Goal: Transaction & Acquisition: Purchase product/service

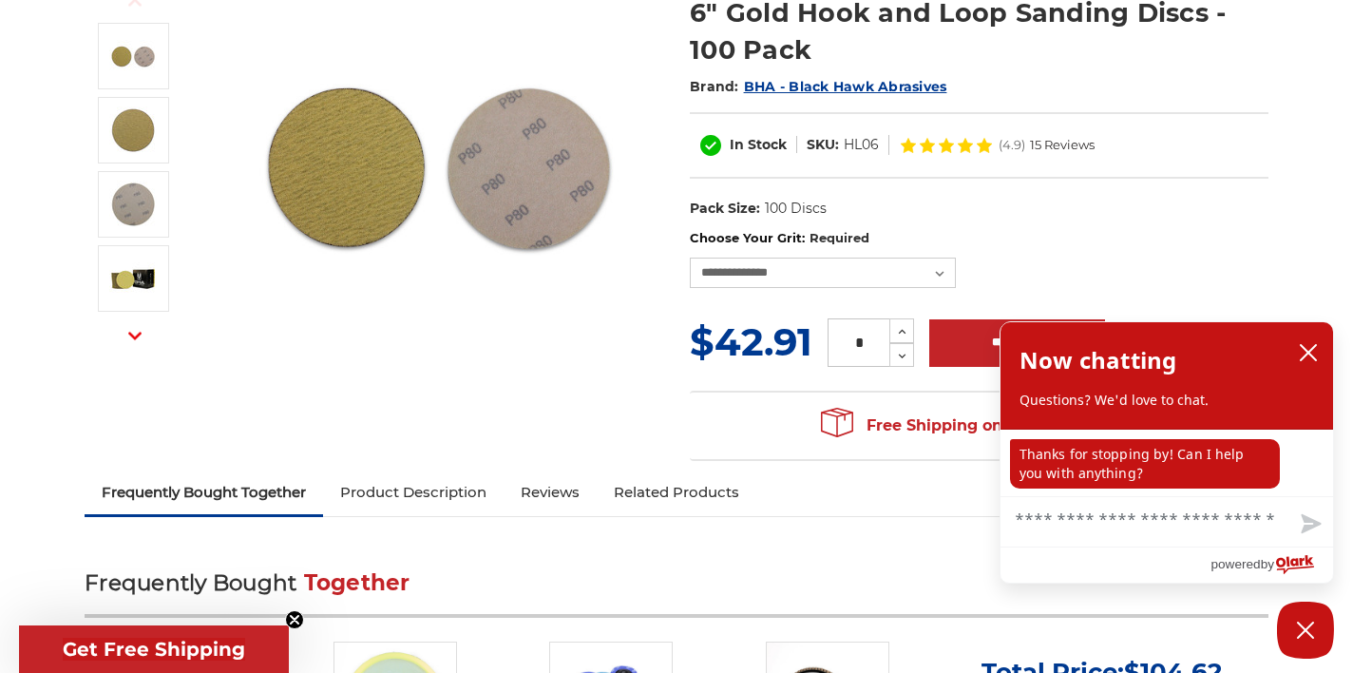
scroll to position [272, 0]
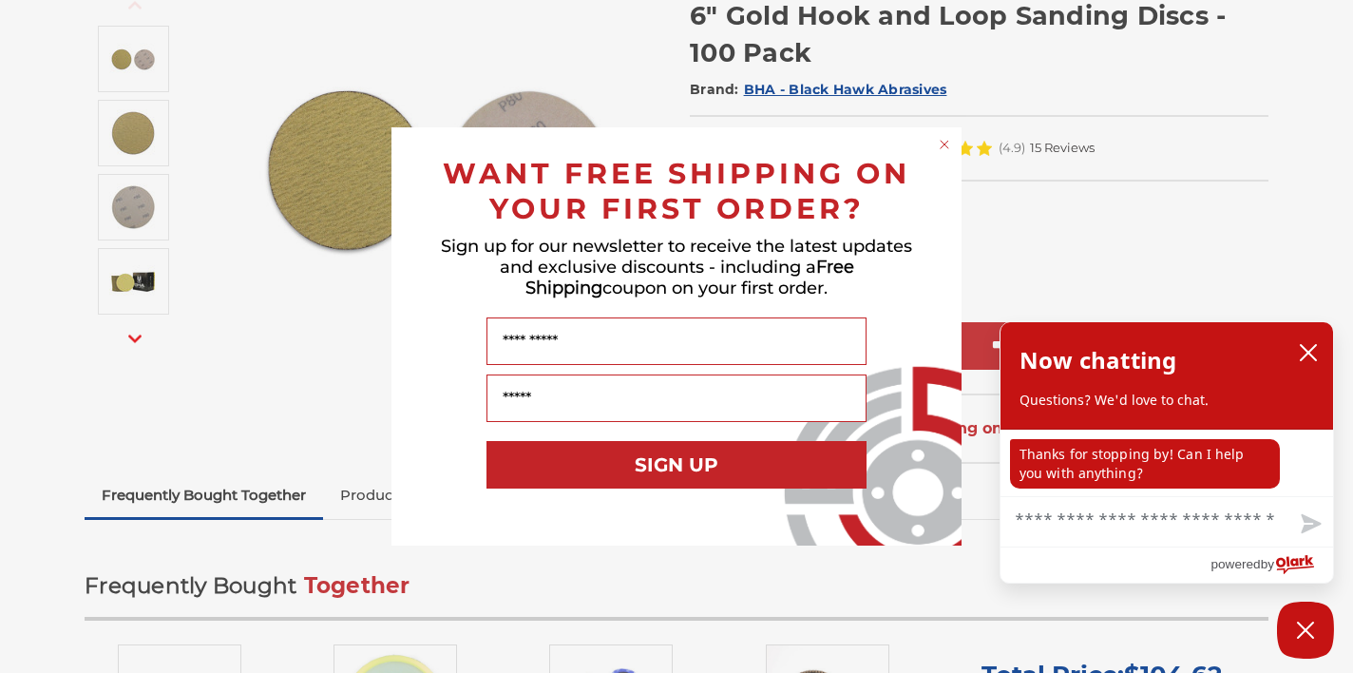
click at [1015, 252] on div "Close dialog WANT FREE SHIPPING ON YOUR FIRST ORDER? Sign up for our newsletter…" at bounding box center [676, 336] width 1353 height 673
click at [944, 144] on icon "Close dialog" at bounding box center [945, 145] width 8 height 8
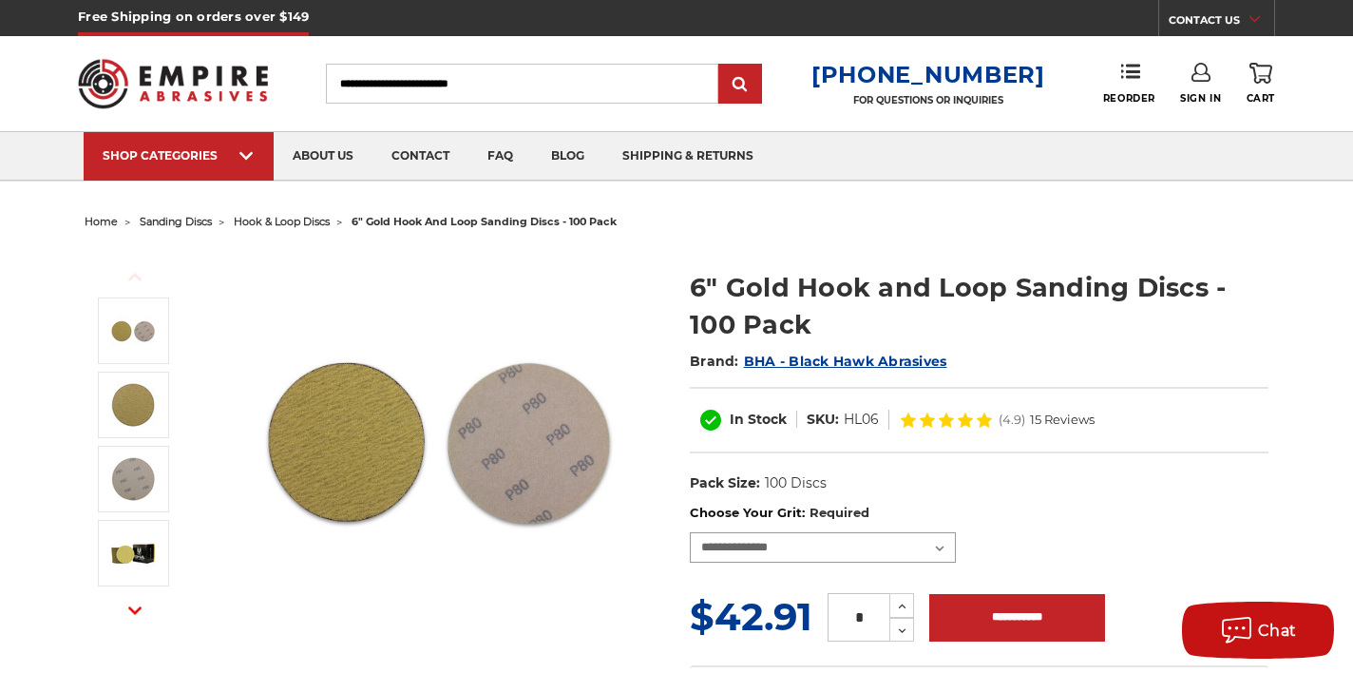
scroll to position [0, 0]
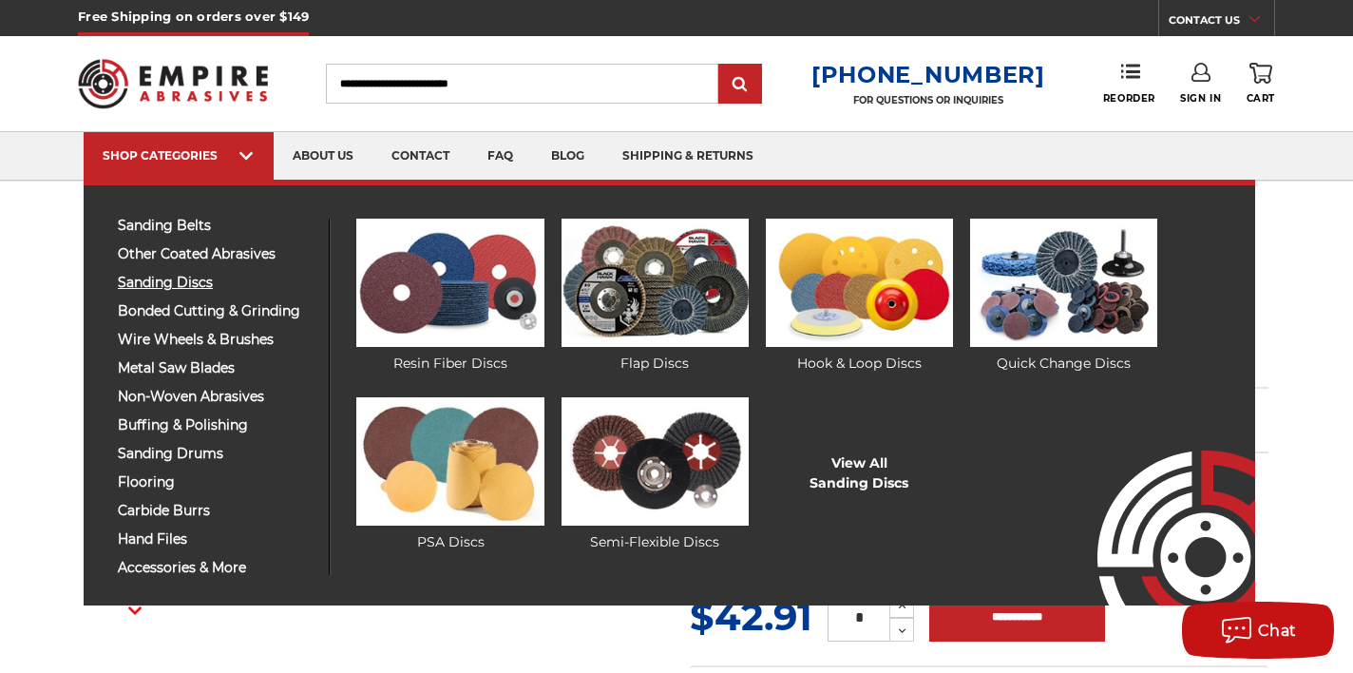
click at [215, 282] on span "sanding discs" at bounding box center [216, 283] width 197 height 14
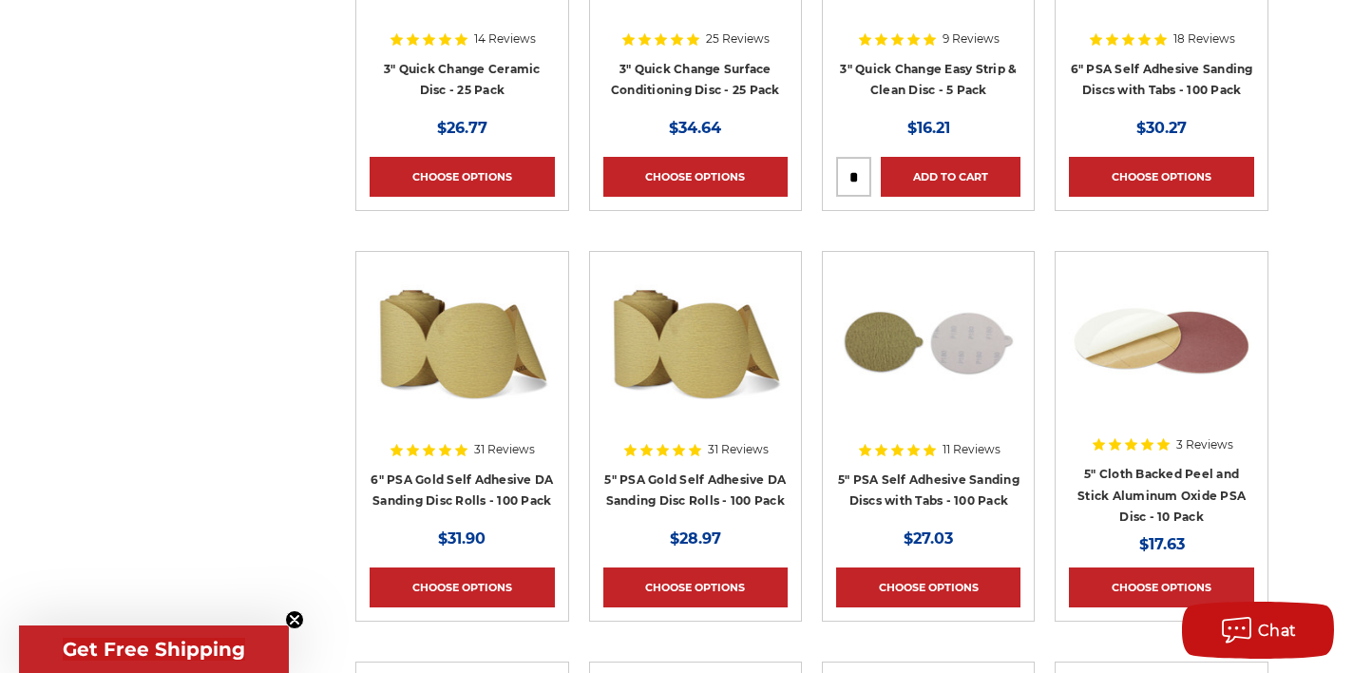
scroll to position [7172, 0]
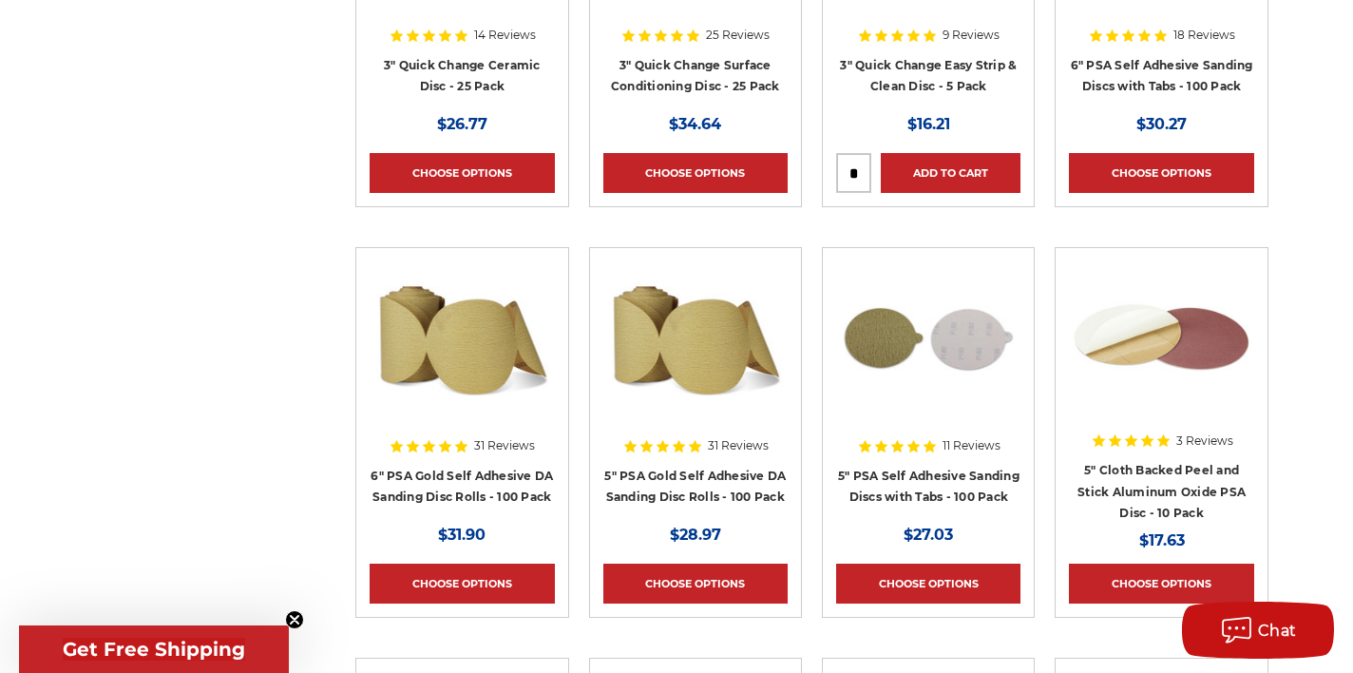
click at [462, 386] on img at bounding box center [462, 337] width 184 height 152
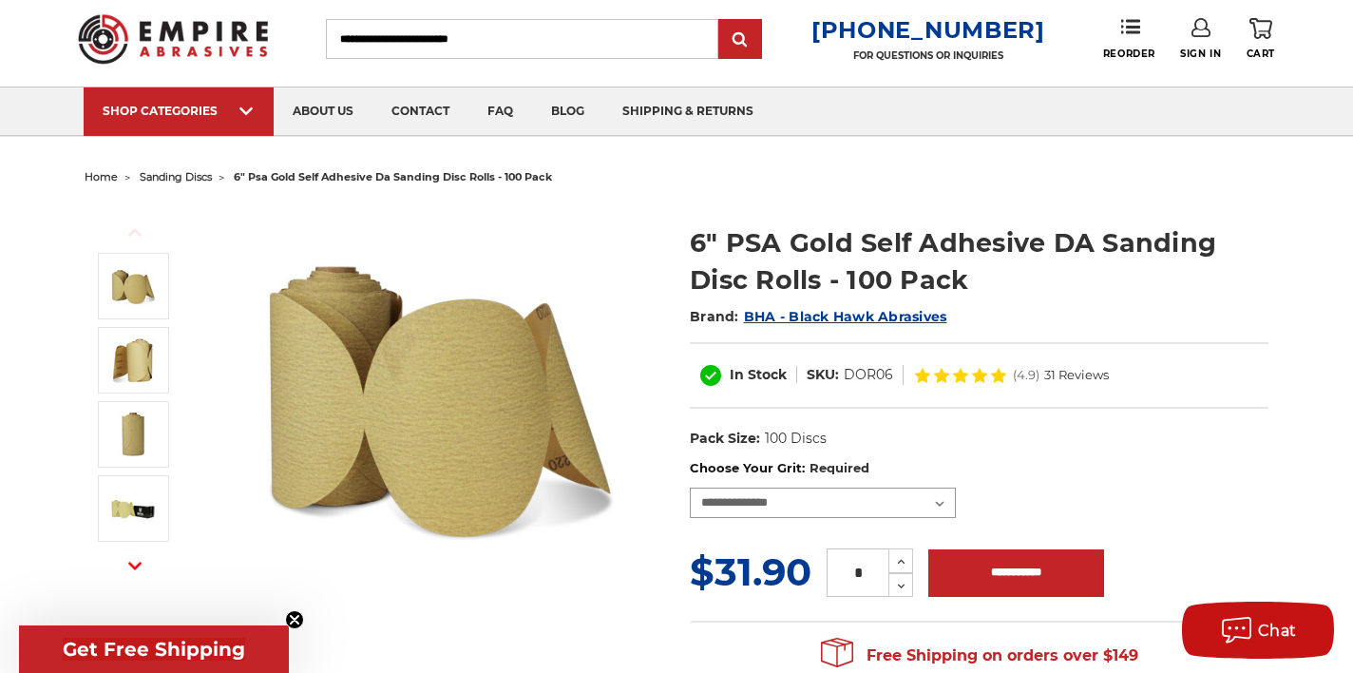
scroll to position [6, 0]
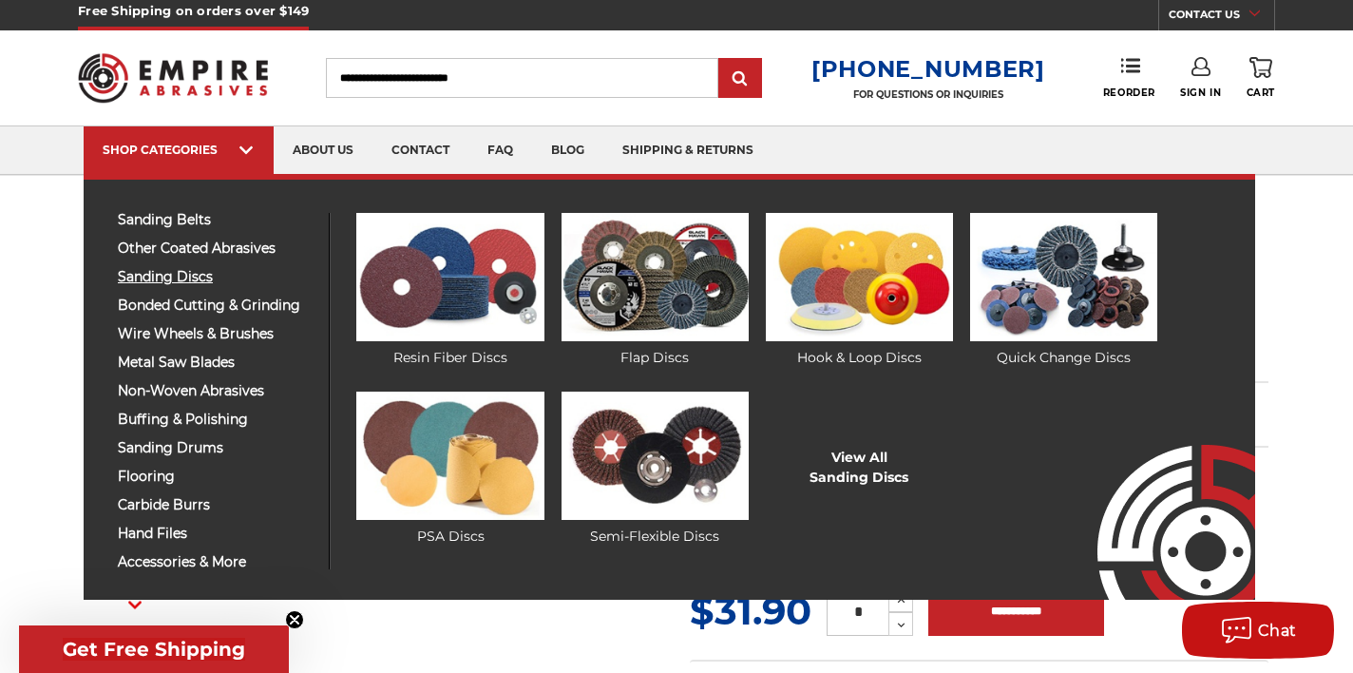
click at [210, 280] on span "sanding discs" at bounding box center [216, 277] width 197 height 14
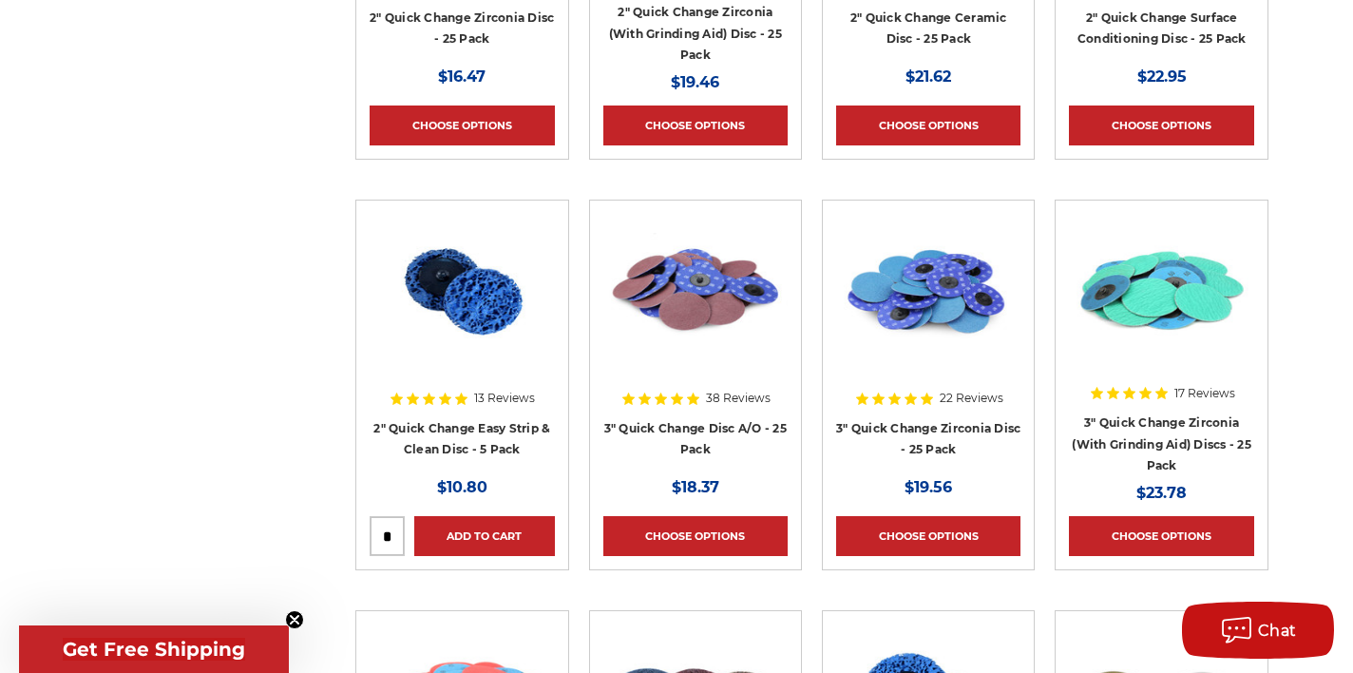
scroll to position [6406, 0]
